Goal: Information Seeking & Learning: Learn about a topic

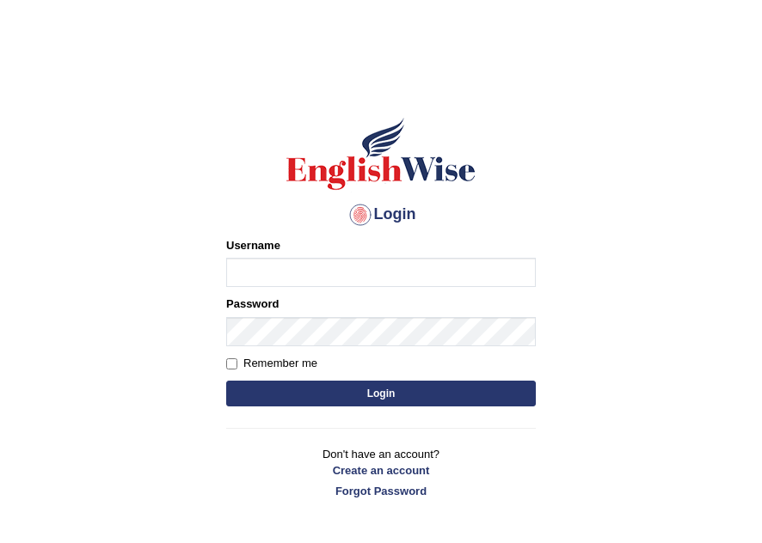
click at [304, 263] on input "Username" at bounding box center [380, 272] width 309 height 29
type input "[PERSON_NAME]"
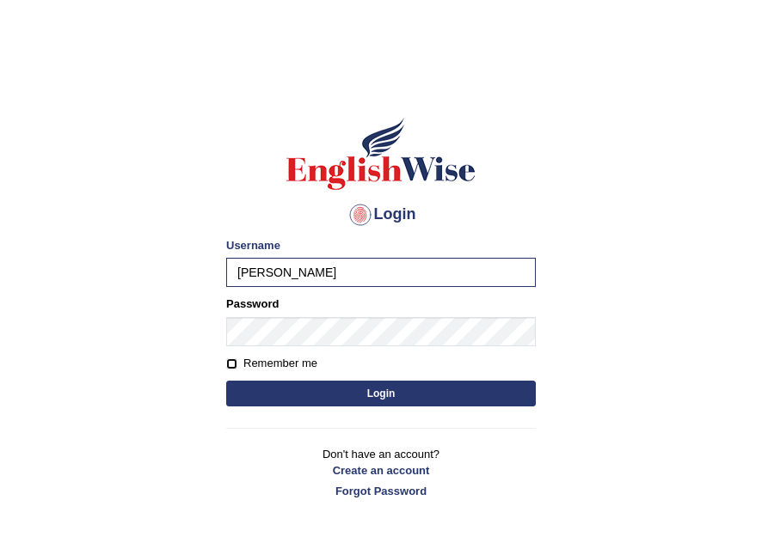
click at [227, 364] on input "Remember me" at bounding box center [231, 363] width 11 height 11
checkbox input "true"
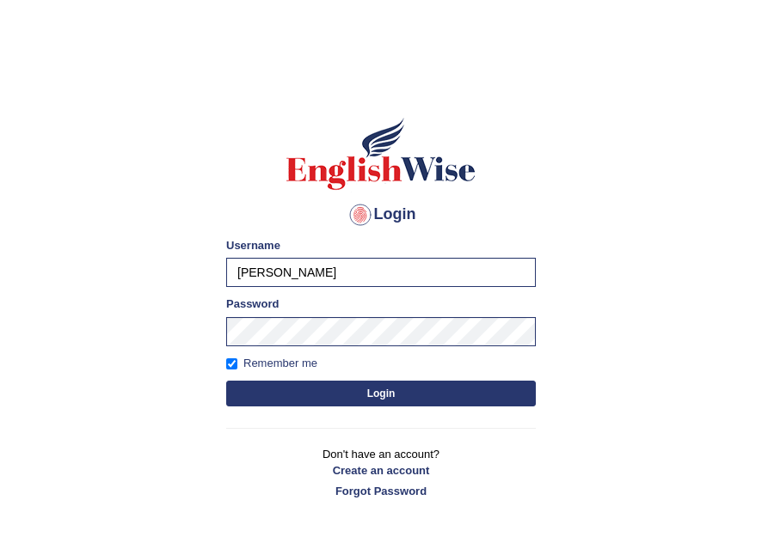
click at [305, 383] on button "Login" at bounding box center [380, 394] width 309 height 26
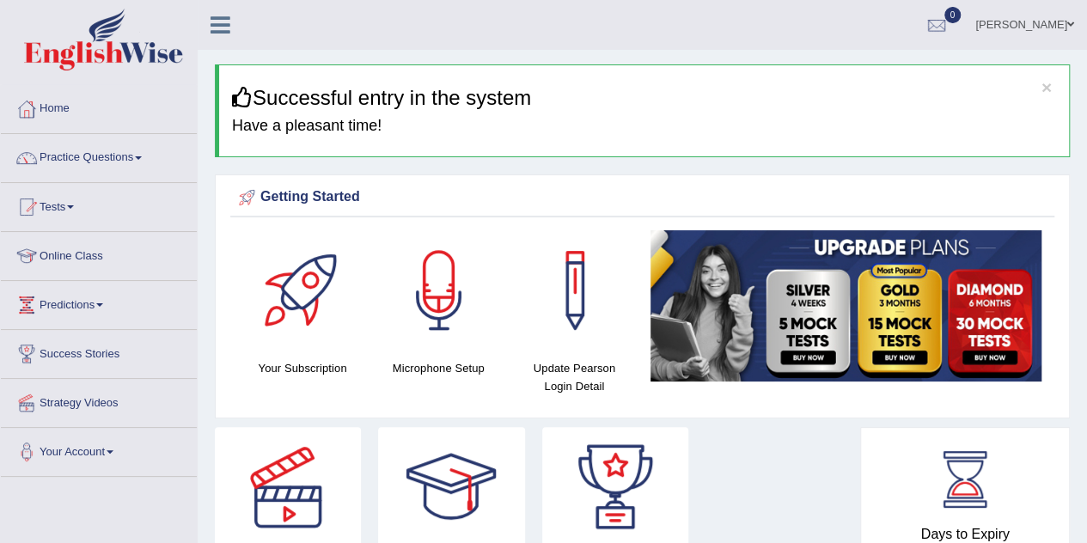
click at [761, 178] on div "Getting Started Your Subscription Microphone Setup Update Pearson Login Detail ×" at bounding box center [642, 297] width 855 height 244
click at [129, 158] on link "Practice Questions" at bounding box center [99, 155] width 196 height 43
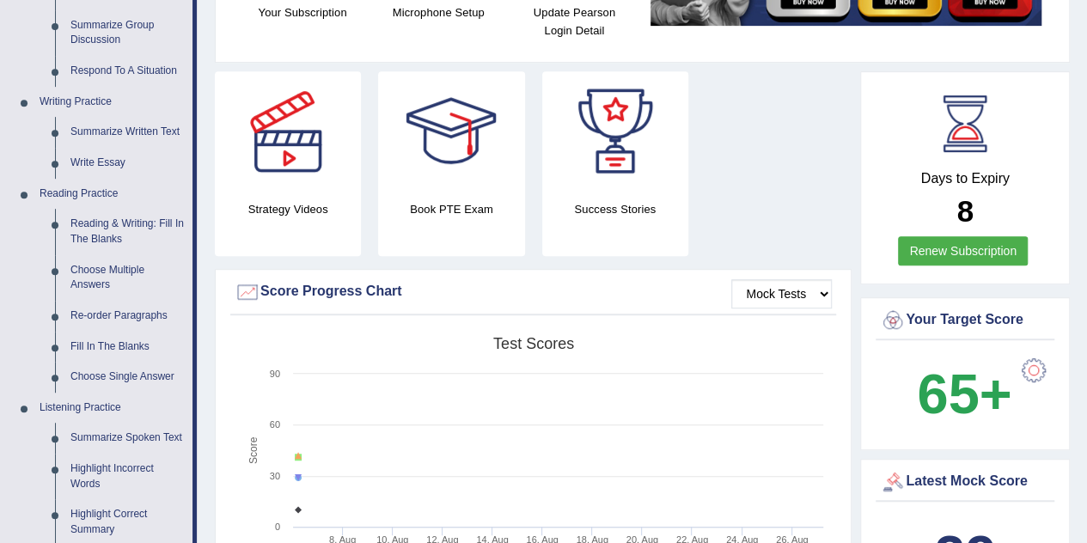
scroll to position [362, 0]
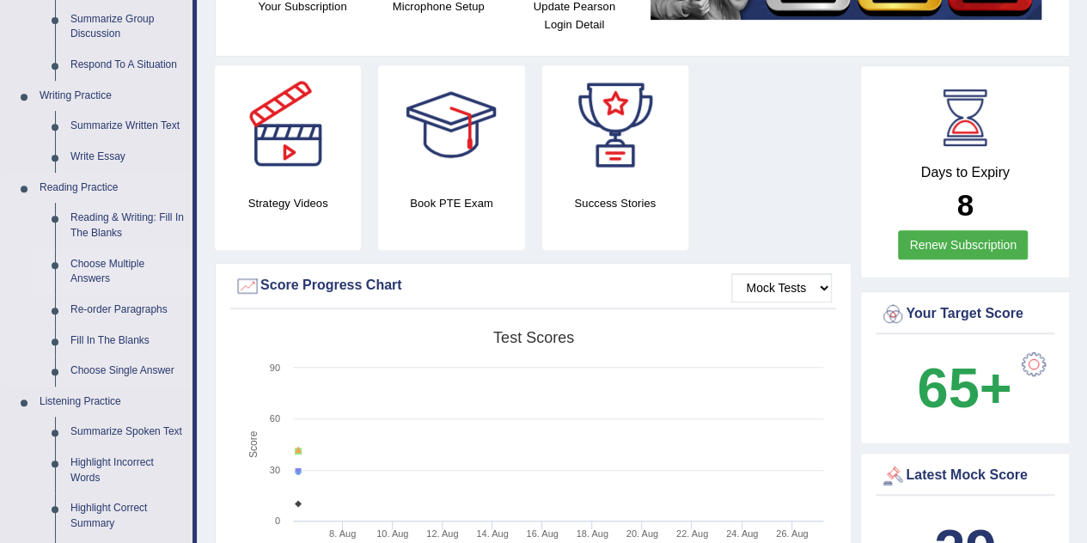
click at [96, 271] on link "Choose Multiple Answers" at bounding box center [128, 272] width 130 height 46
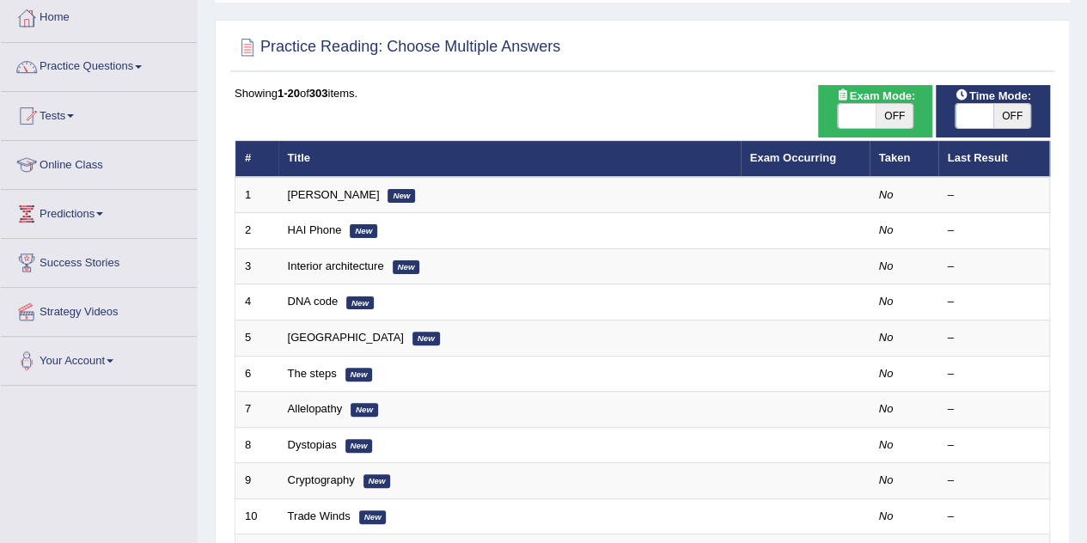
scroll to position [103, 0]
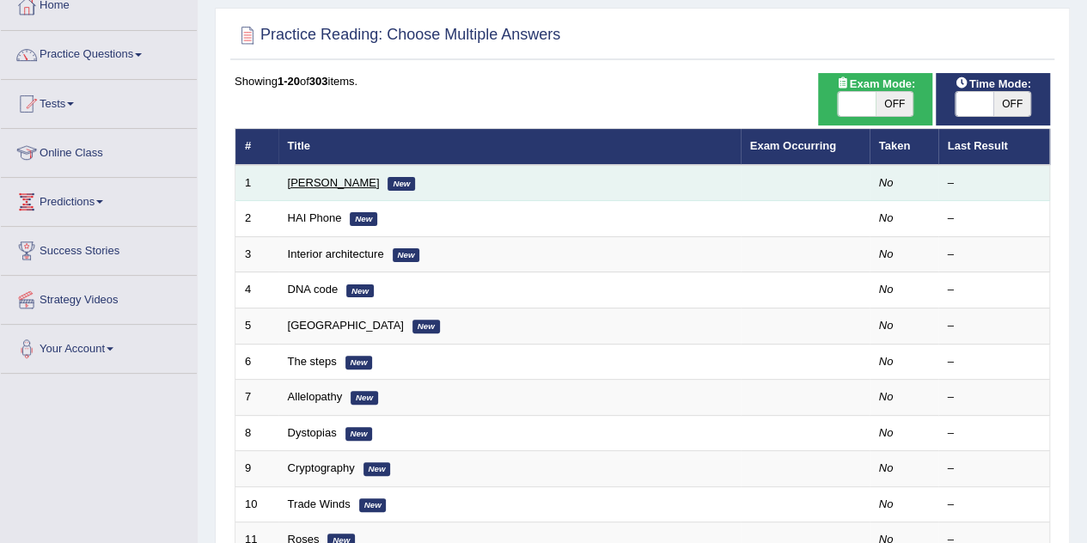
click at [315, 181] on link "[PERSON_NAME]" at bounding box center [334, 182] width 92 height 13
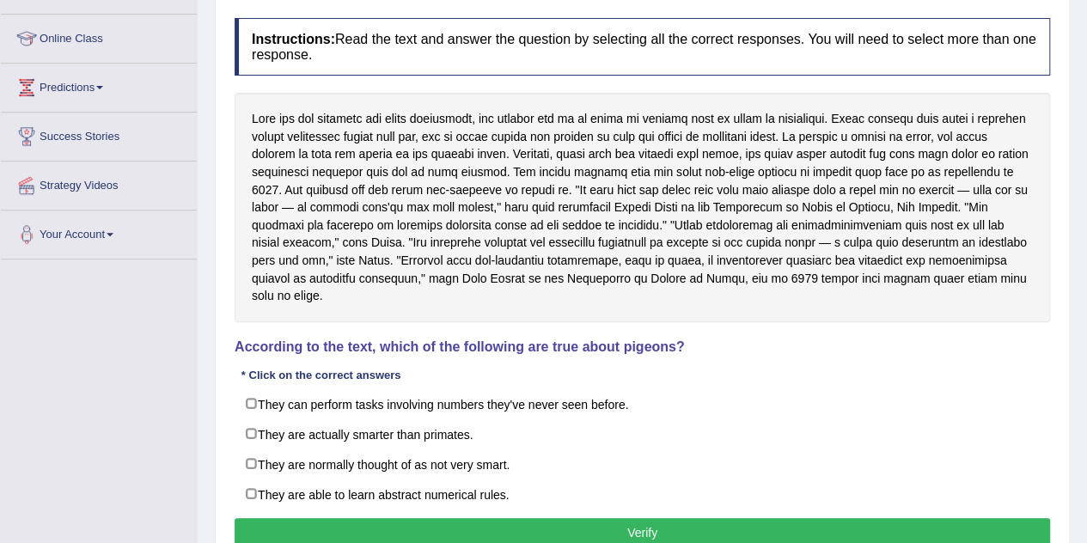
scroll to position [218, 0]
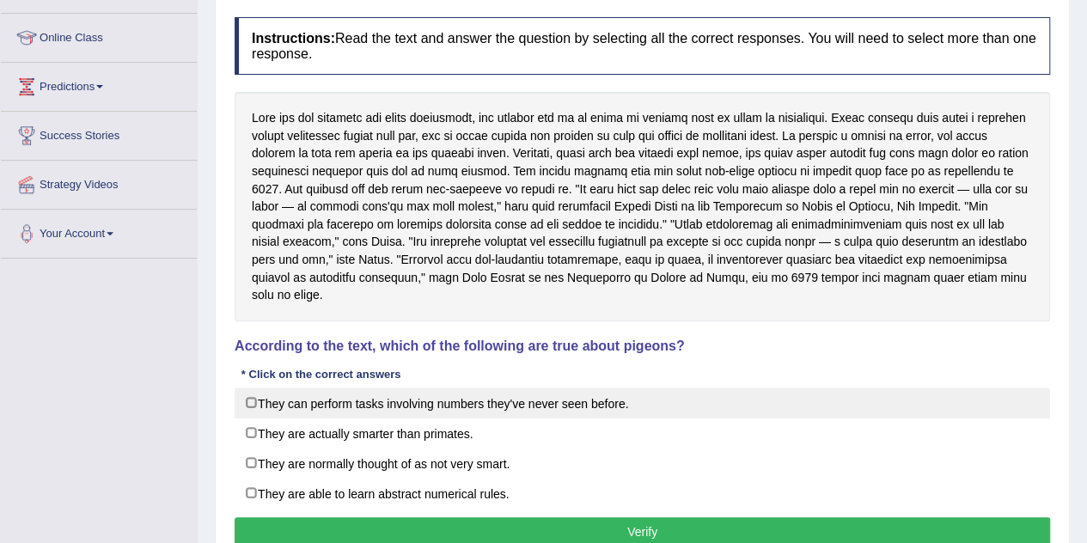
click at [264, 388] on label "They can perform tasks involving numbers they've never seen before." at bounding box center [643, 403] width 816 height 31
checkbox input "true"
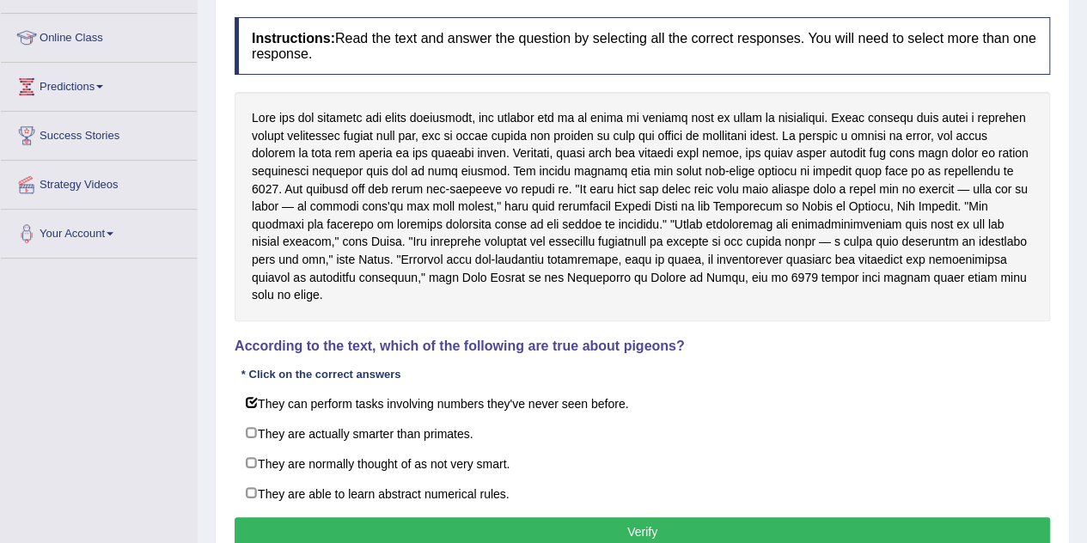
click at [531, 517] on button "Verify" at bounding box center [643, 531] width 816 height 29
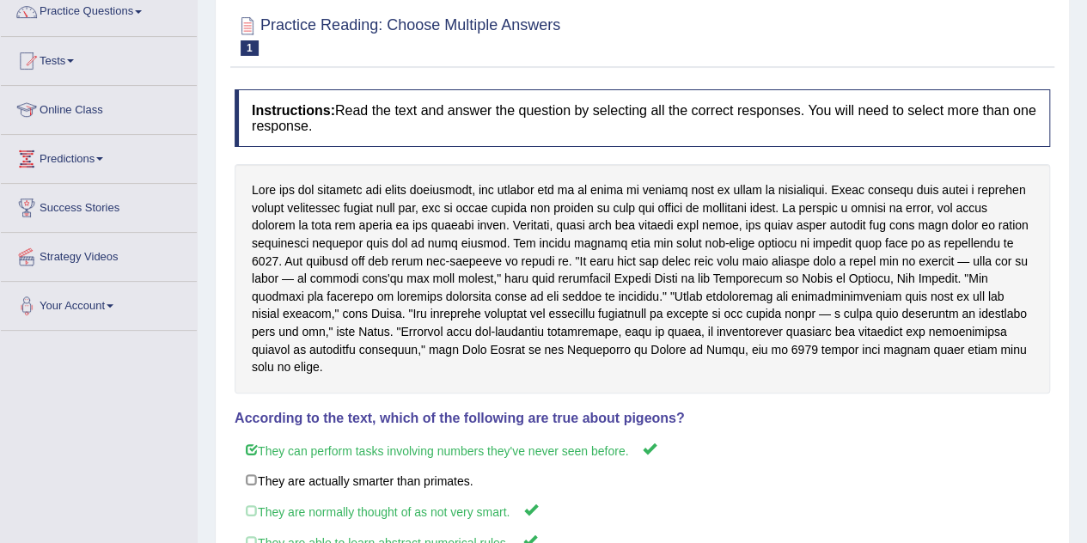
scroll to position [0, 0]
